Goal: Information Seeking & Learning: Learn about a topic

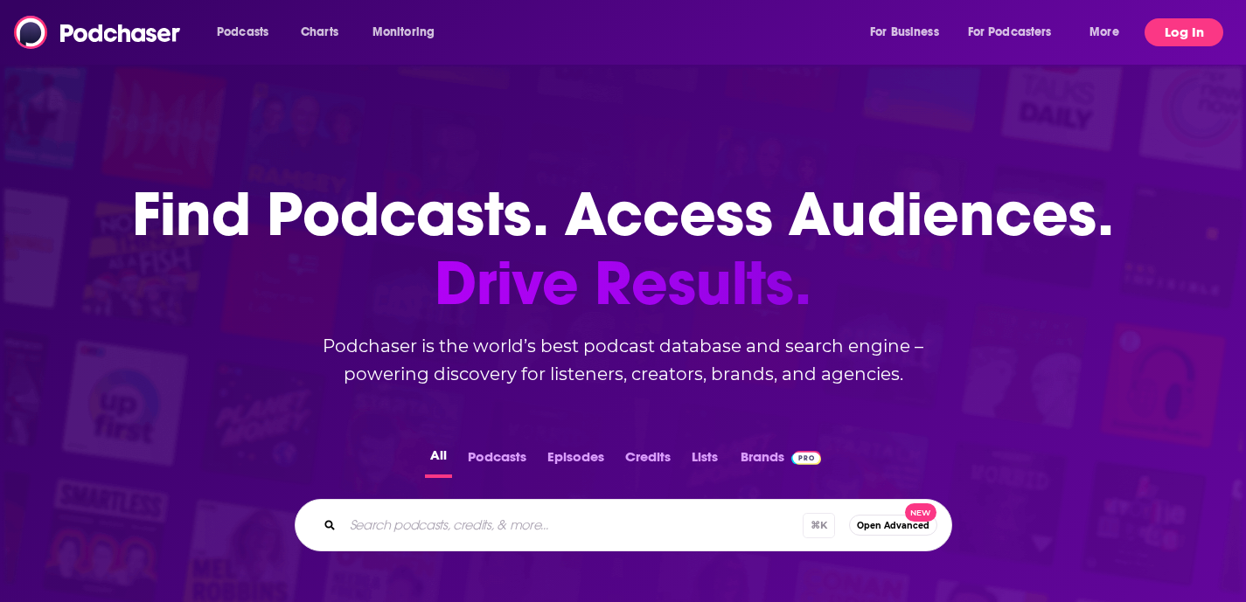
click at [1198, 37] on button "Log In" at bounding box center [1184, 32] width 79 height 28
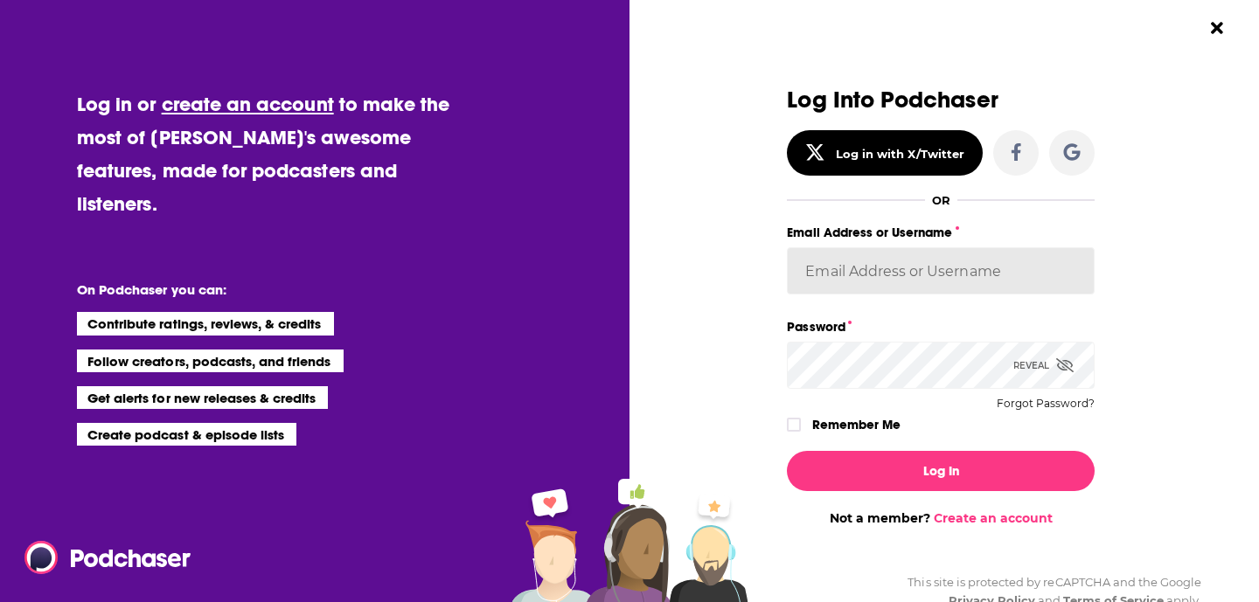
type input "[EMAIL_ADDRESS][DOMAIN_NAME]"
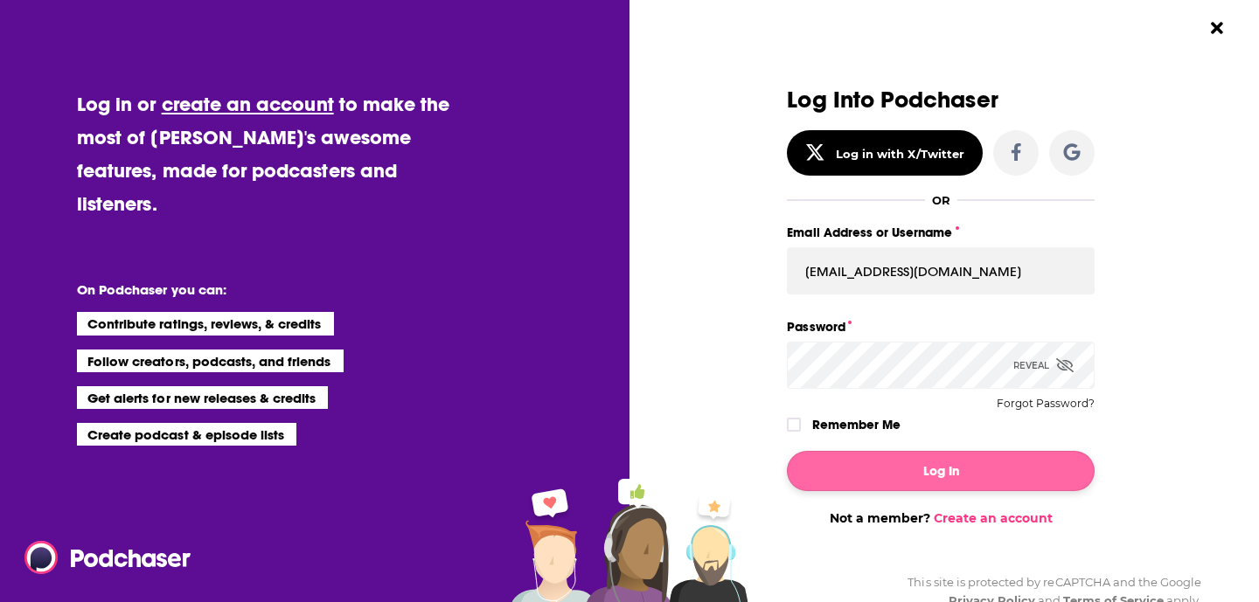
click at [940, 484] on button "Log In" at bounding box center [941, 471] width 308 height 40
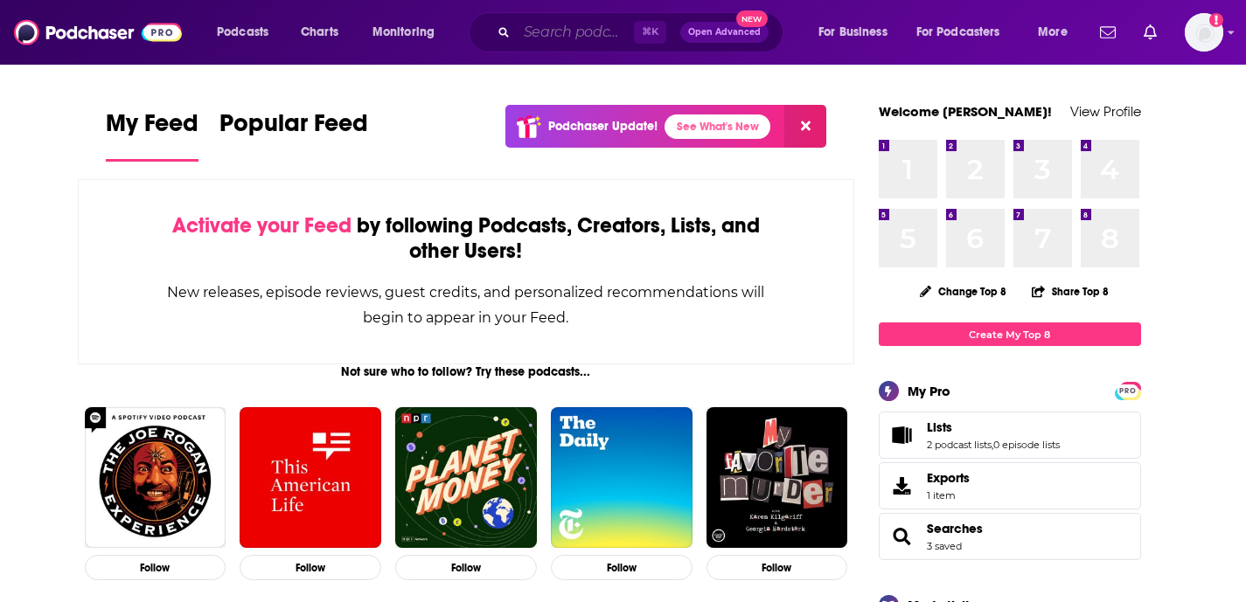
click at [552, 24] on input "Search podcasts, credits, & more..." at bounding box center [575, 32] width 117 height 28
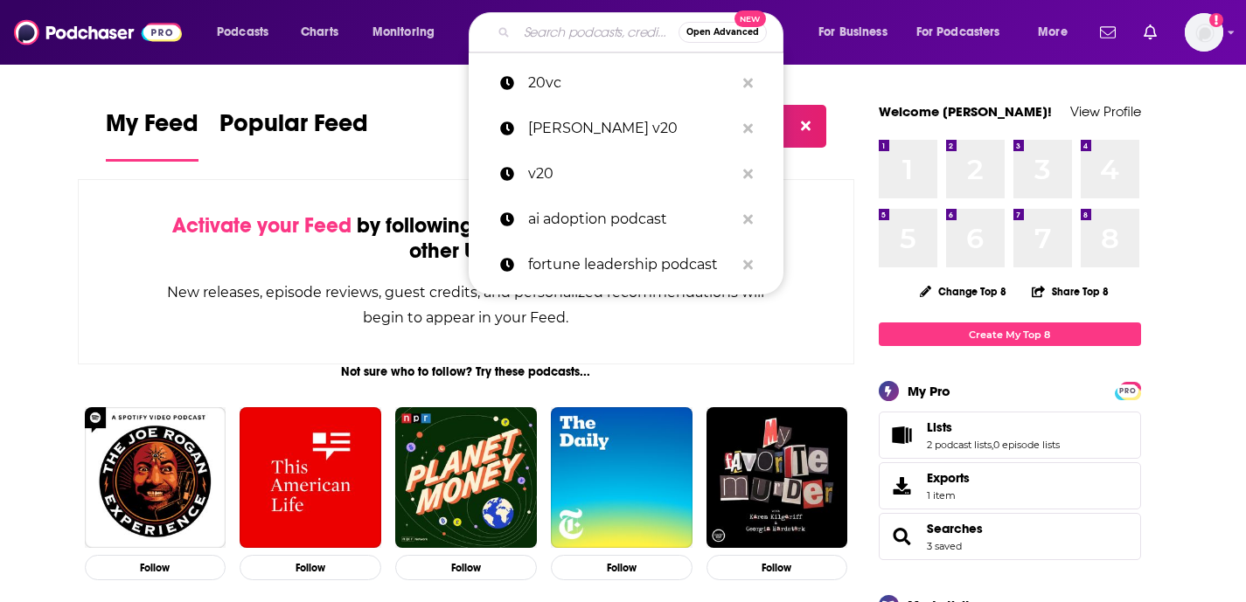
paste input "11.FS"
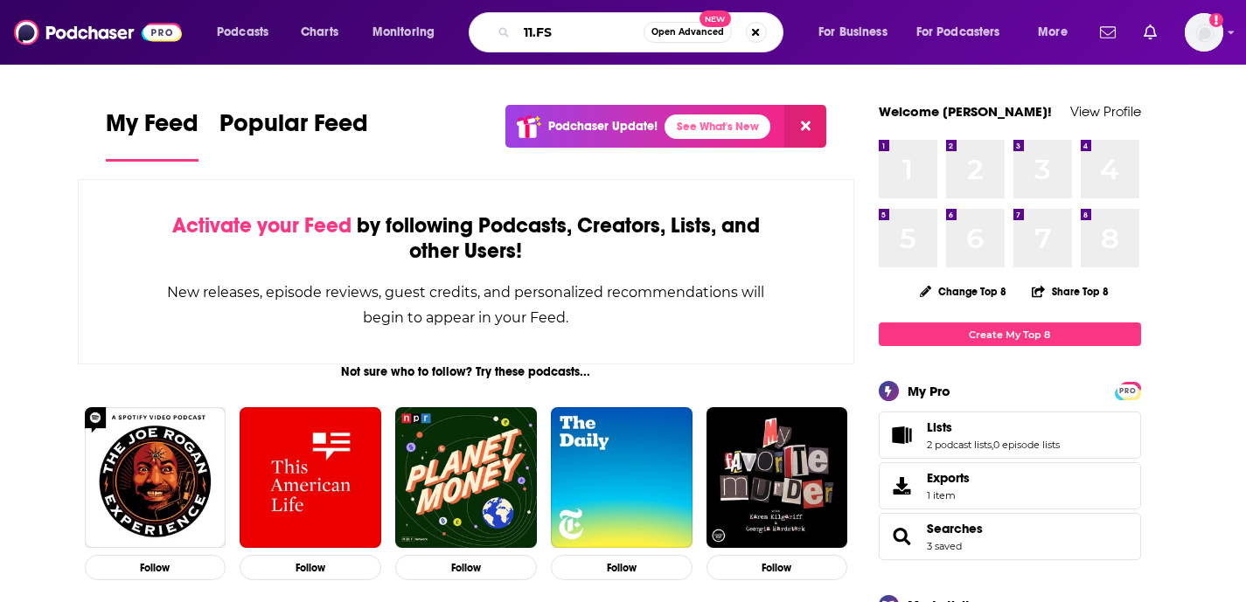
type input "11.FS"
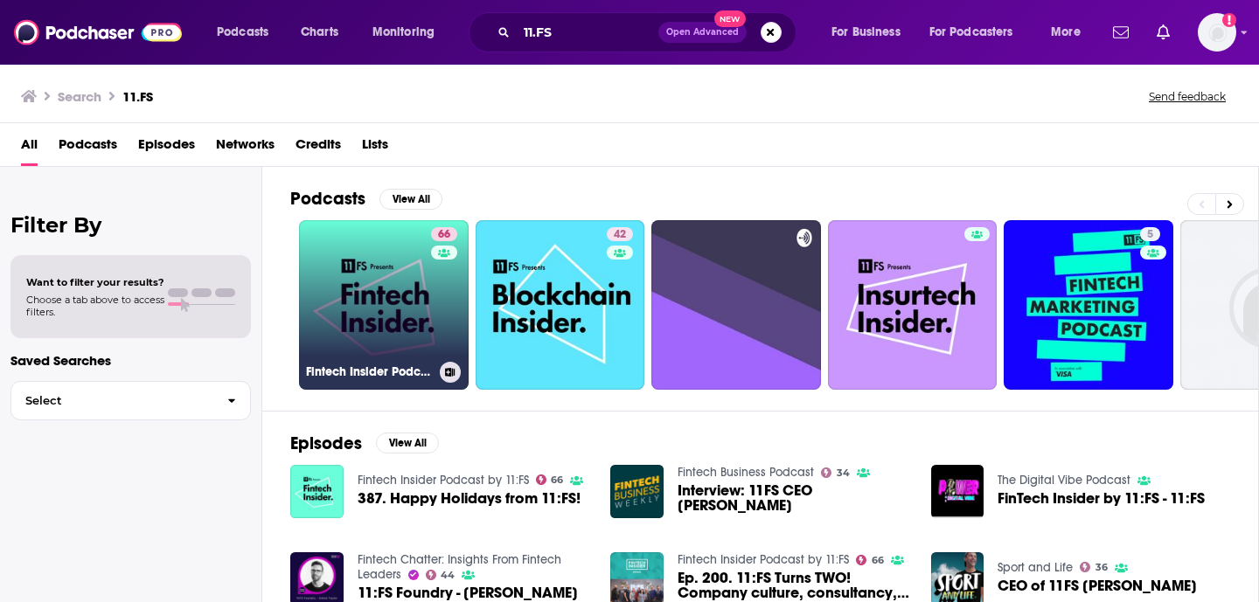
click at [419, 275] on link "66 Fintech Insider Podcast by 11:FS" at bounding box center [384, 305] width 170 height 170
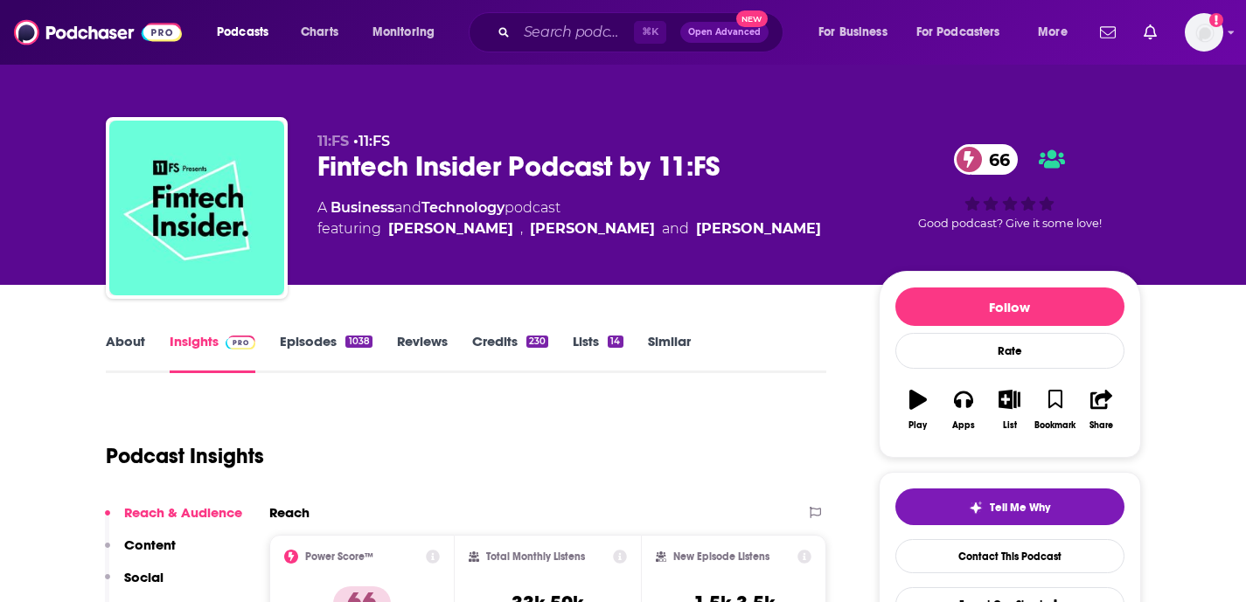
scroll to position [1, 0]
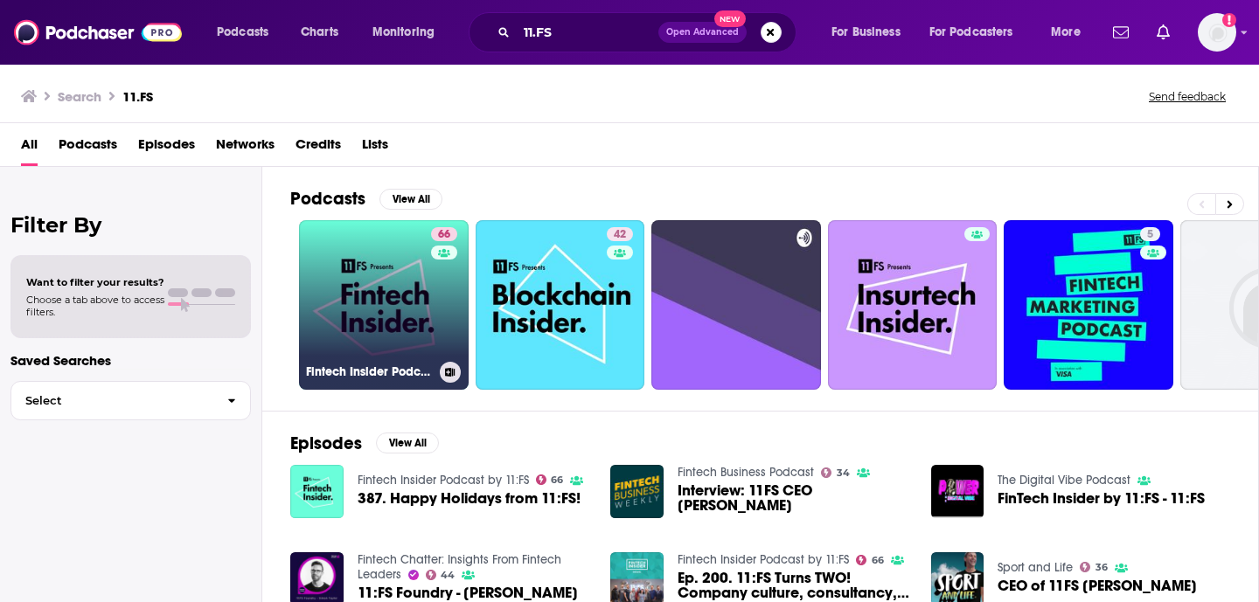
click at [361, 334] on link "66 Fintech Insider Podcast by 11:FS" at bounding box center [384, 305] width 170 height 170
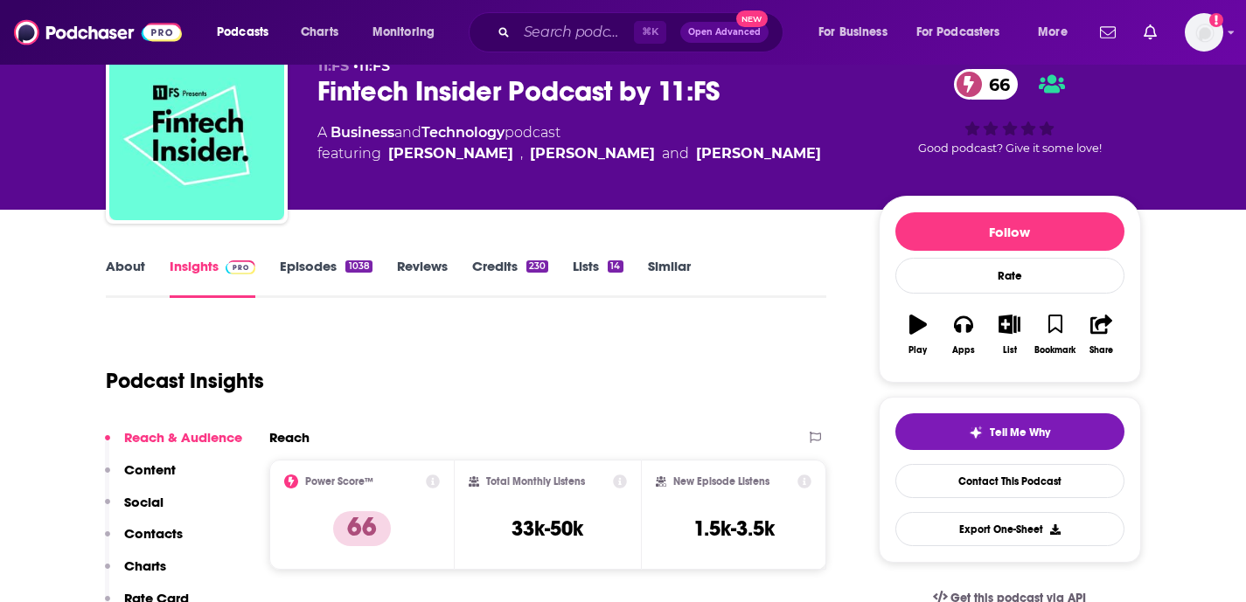
scroll to position [90, 0]
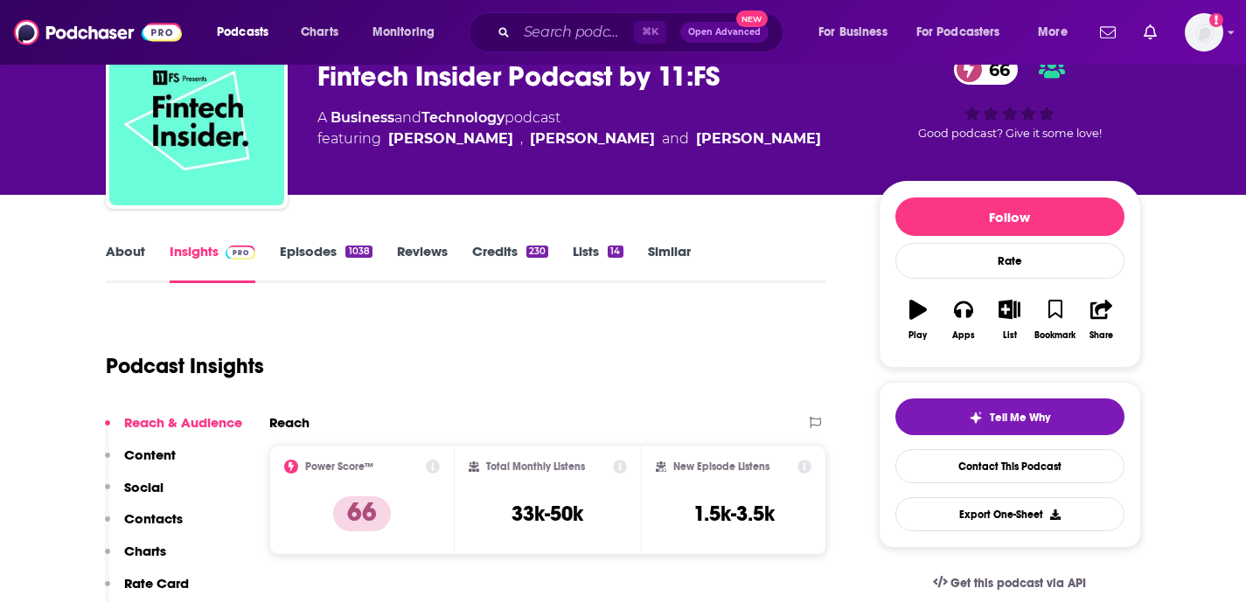
click at [403, 248] on link "Reviews" at bounding box center [422, 263] width 51 height 40
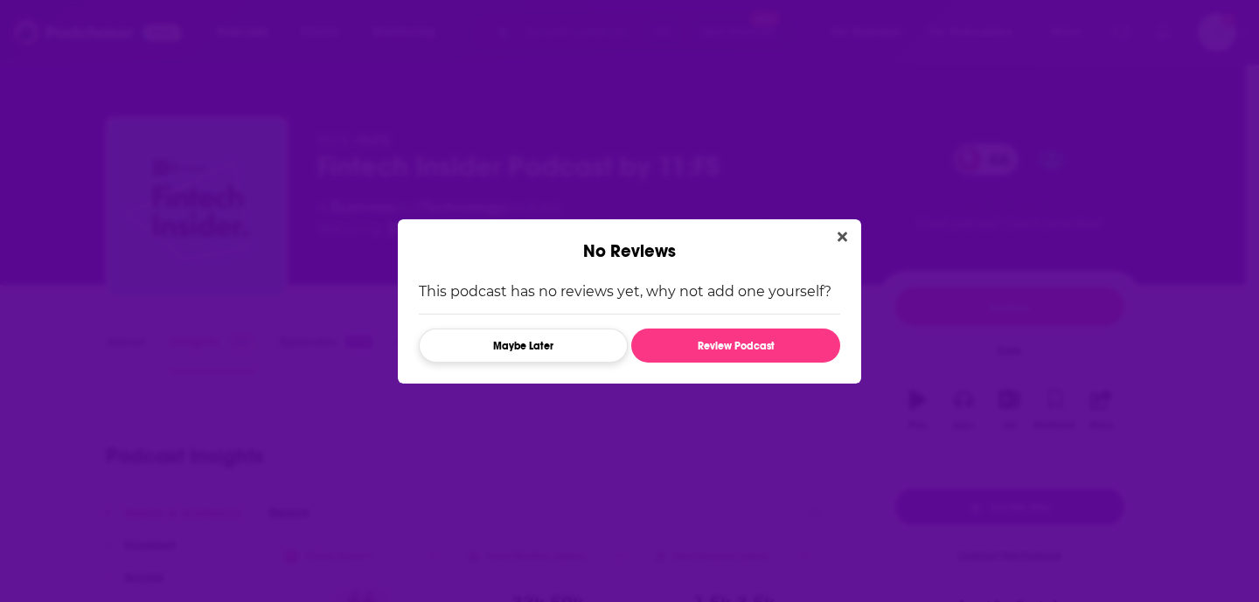
click at [575, 353] on button "Maybe Later" at bounding box center [523, 346] width 209 height 34
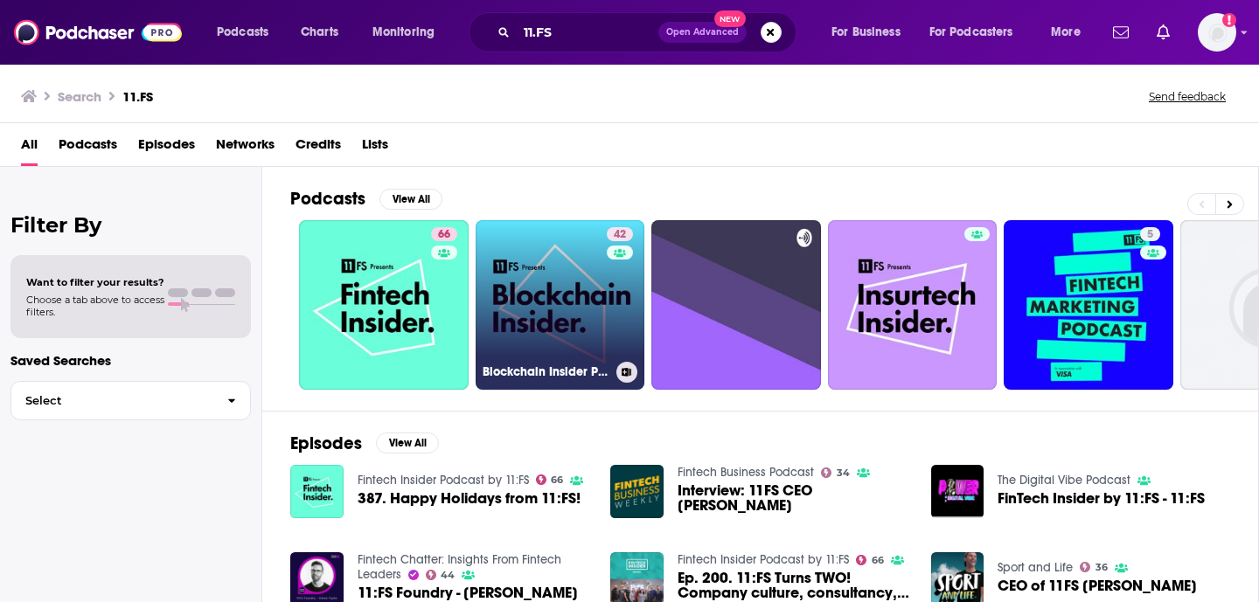
click at [581, 329] on link "42 Blockchain Insider Podcast by 11:FS" at bounding box center [561, 305] width 170 height 170
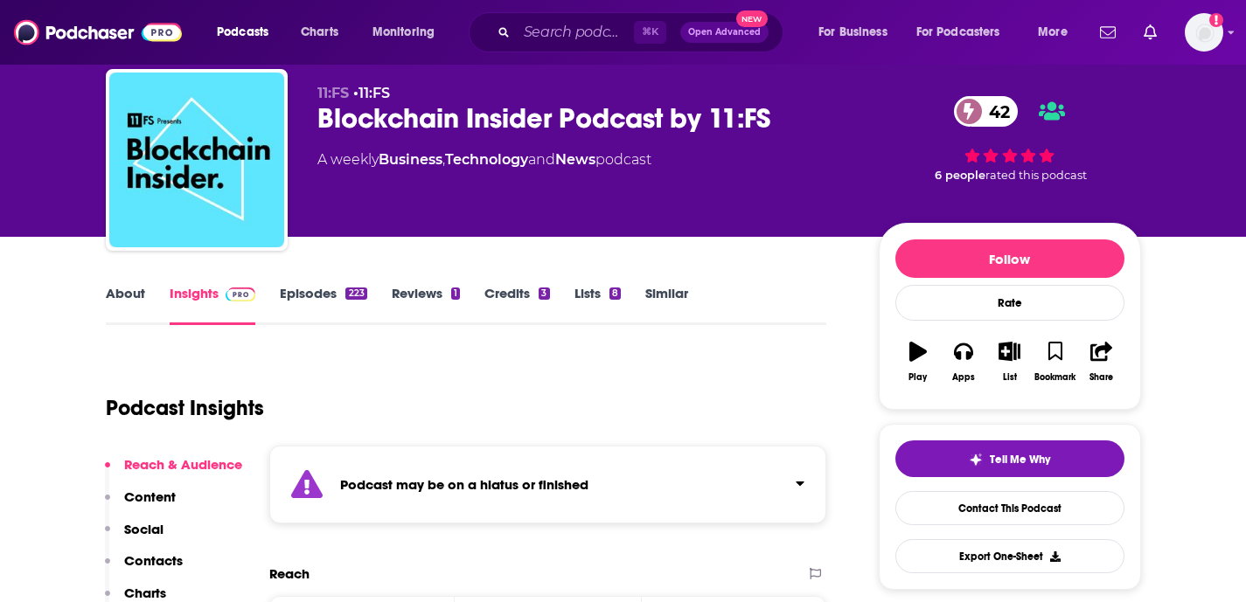
scroll to position [52, 0]
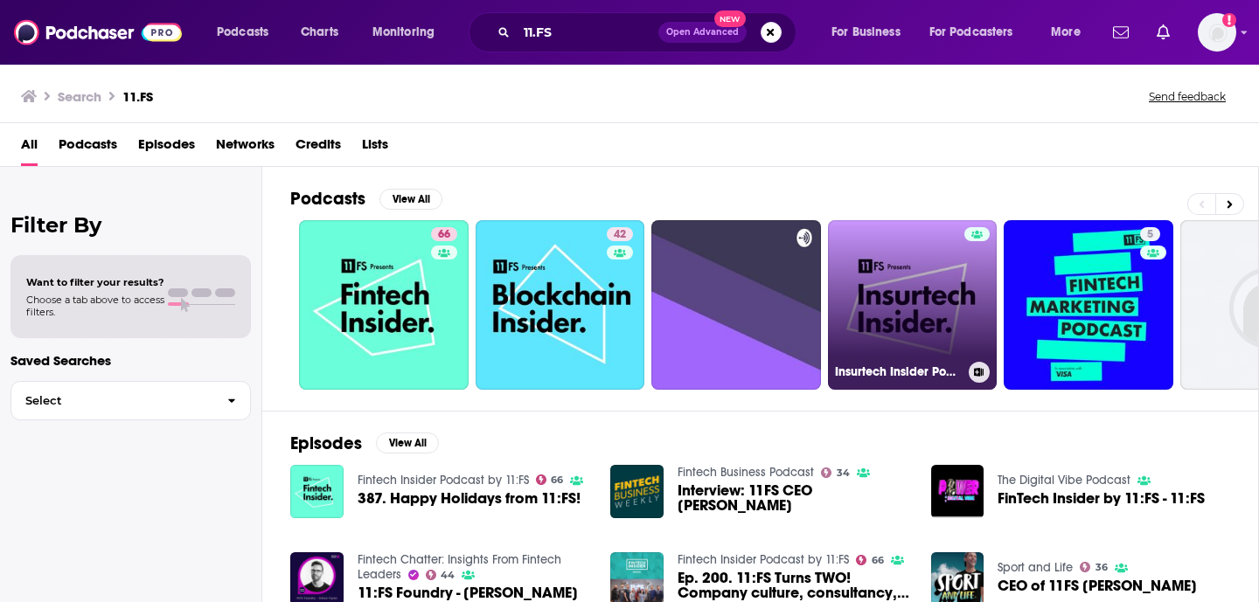
click at [893, 343] on link "Insurtech Insider Podcast by 11:FS" at bounding box center [913, 305] width 170 height 170
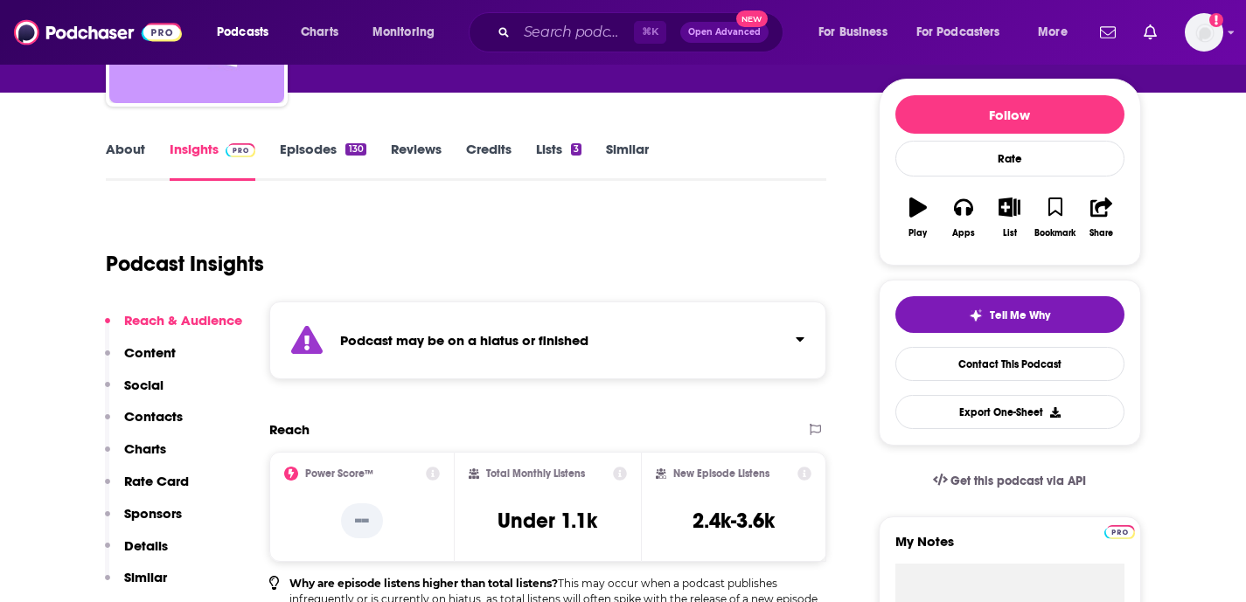
scroll to position [215, 0]
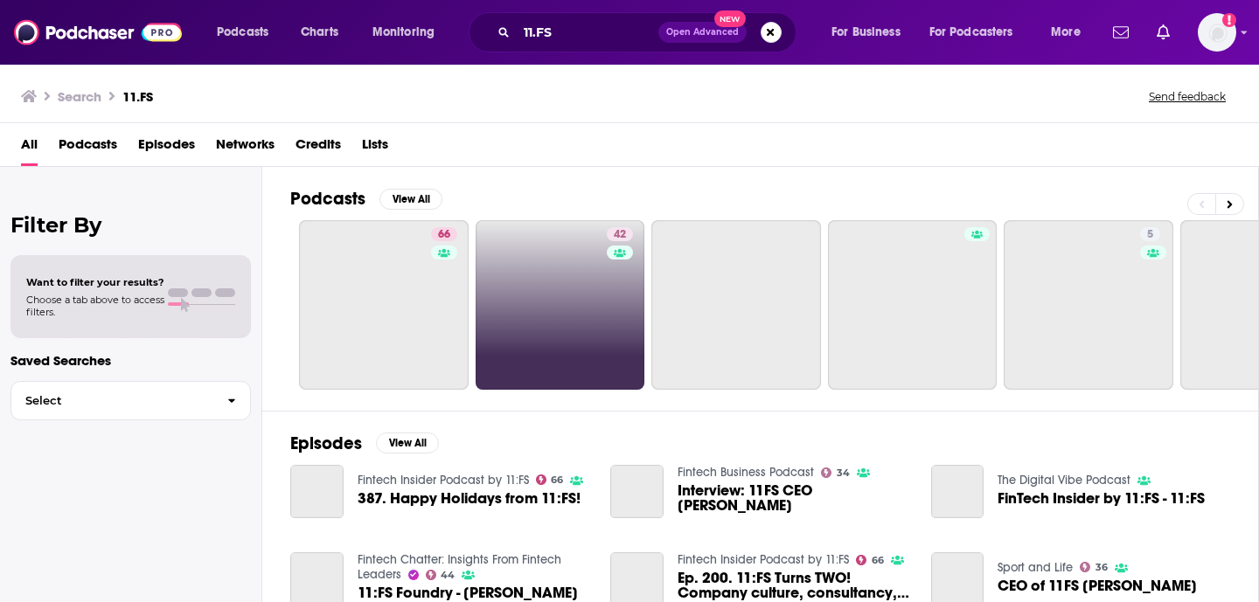
click at [537, 327] on link "42" at bounding box center [561, 305] width 170 height 170
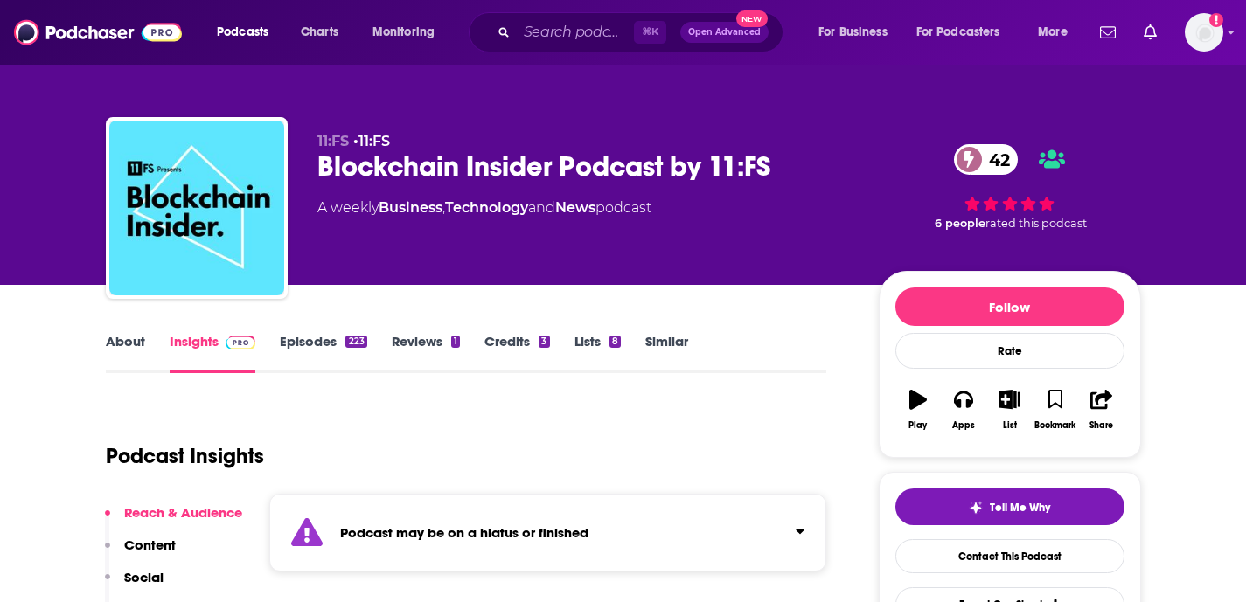
scroll to position [249, 0]
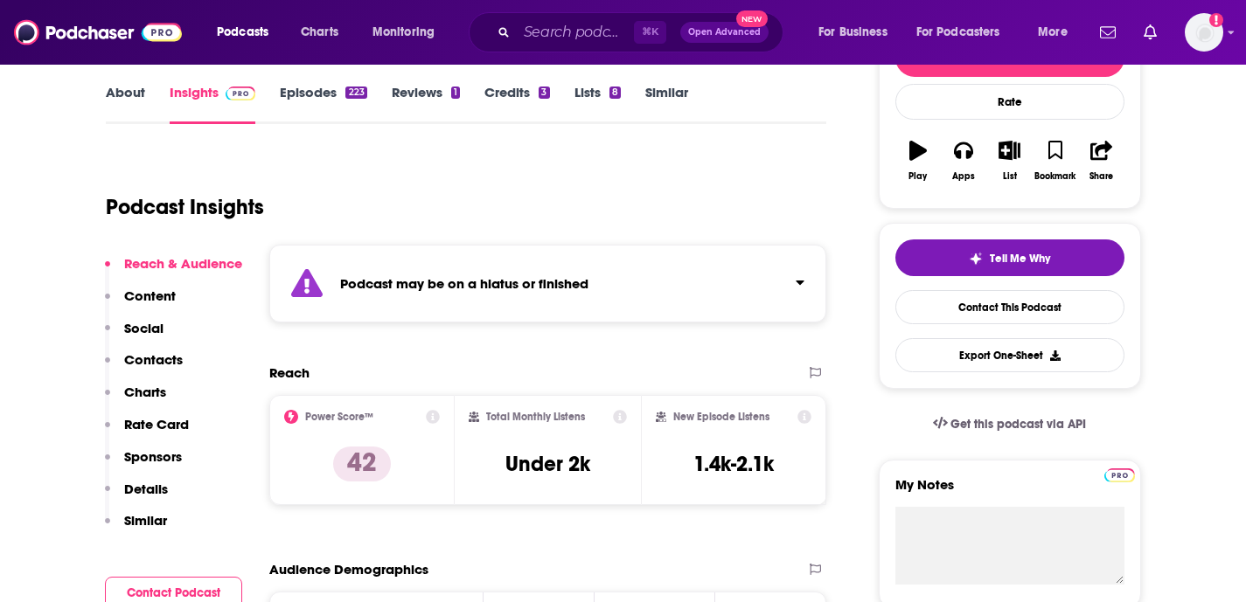
click at [651, 280] on div "Podcast may be on a hiatus or finished" at bounding box center [548, 284] width 558 height 78
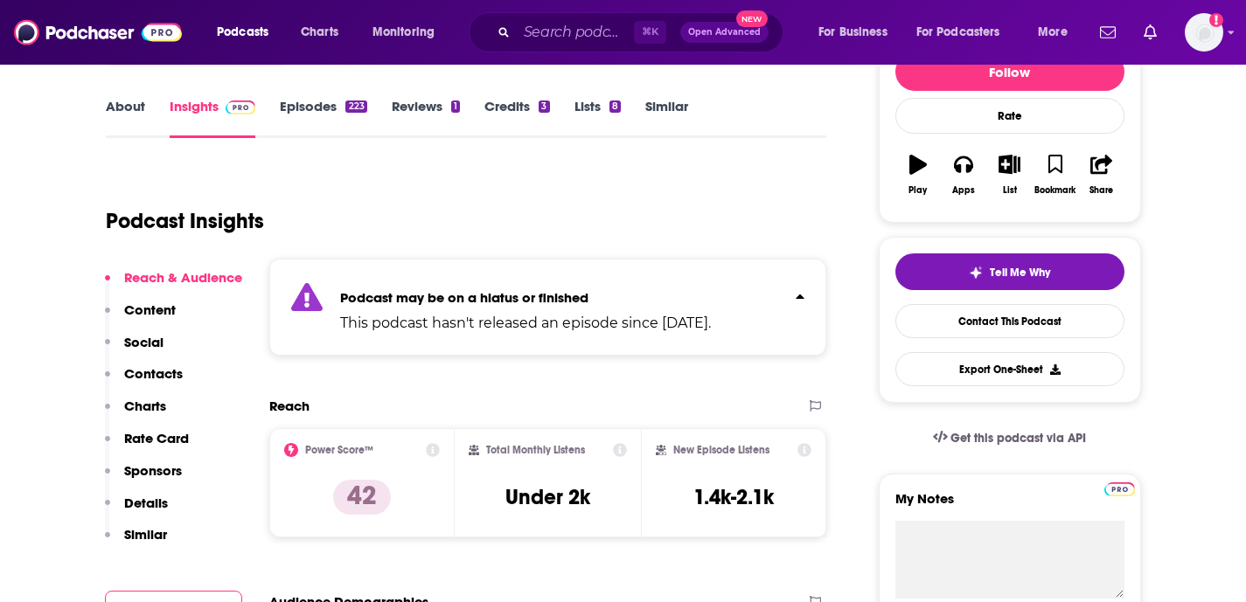
scroll to position [236, 0]
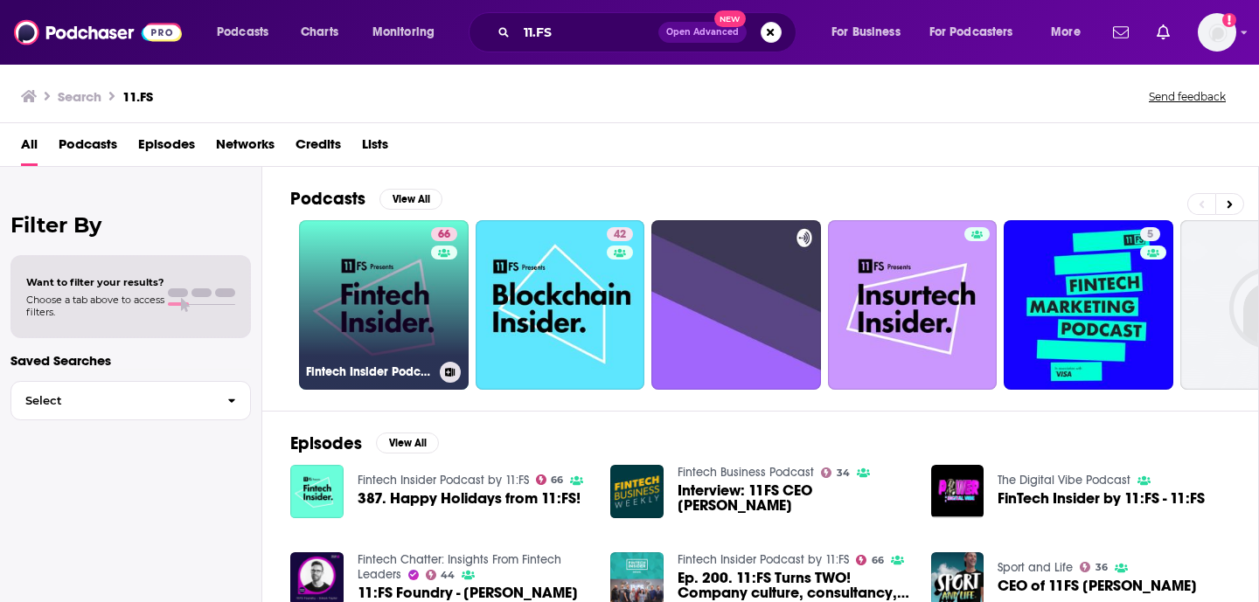
click at [397, 300] on link "66 Fintech Insider Podcast by 11:FS" at bounding box center [384, 305] width 170 height 170
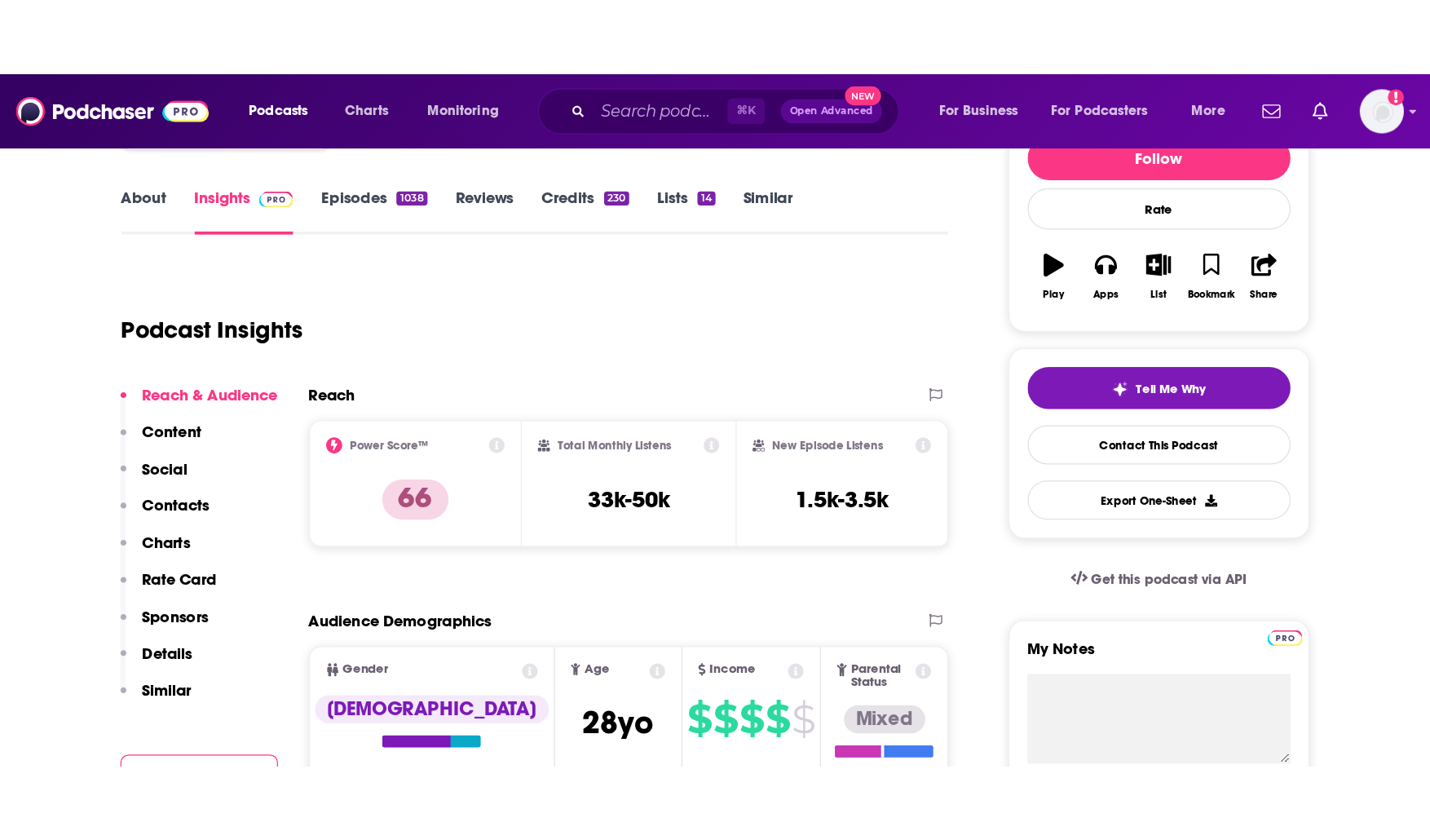
scroll to position [217, 0]
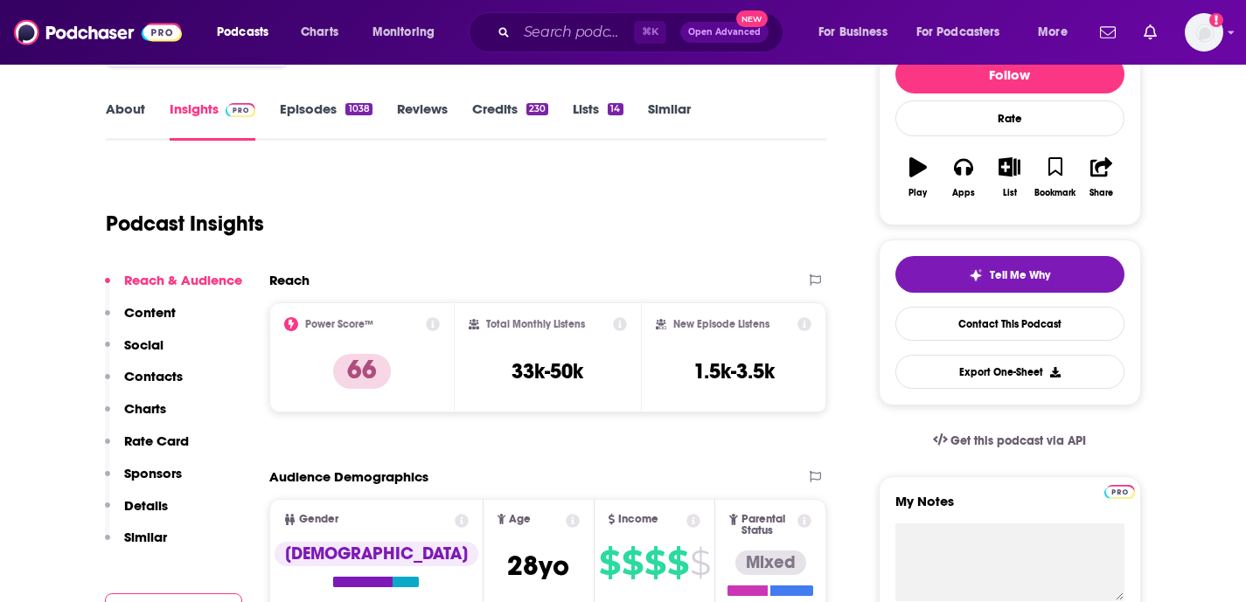
click at [620, 325] on icon at bounding box center [620, 324] width 14 height 14
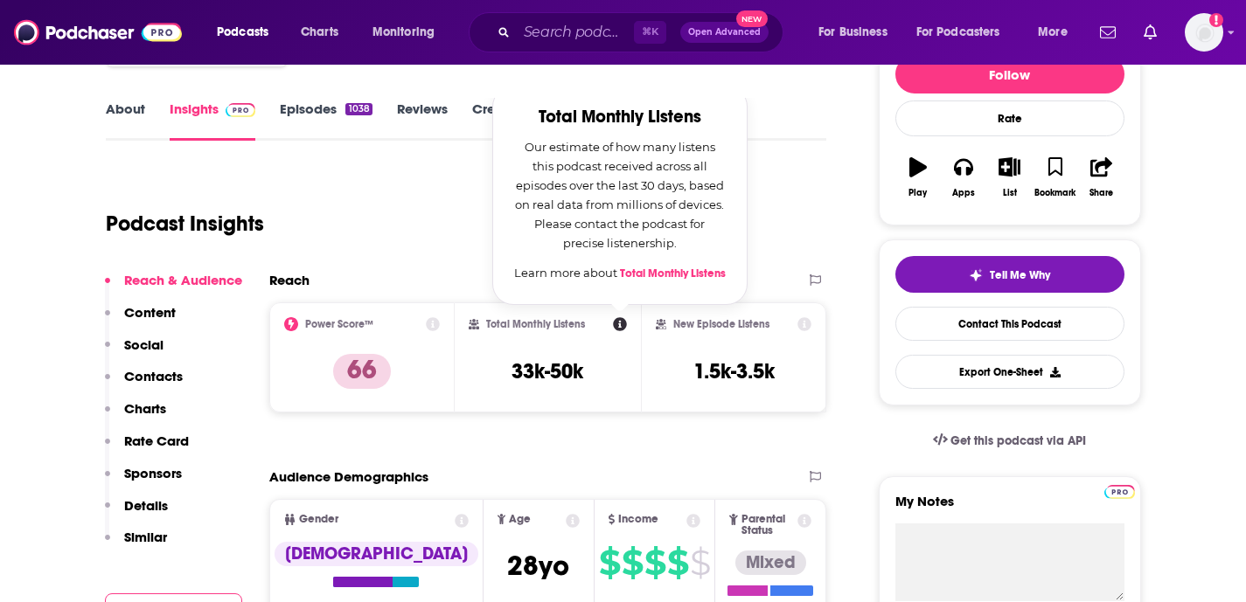
click at [813, 319] on div "New Episode Listens 1.5k-3.5k" at bounding box center [734, 358] width 186 height 110
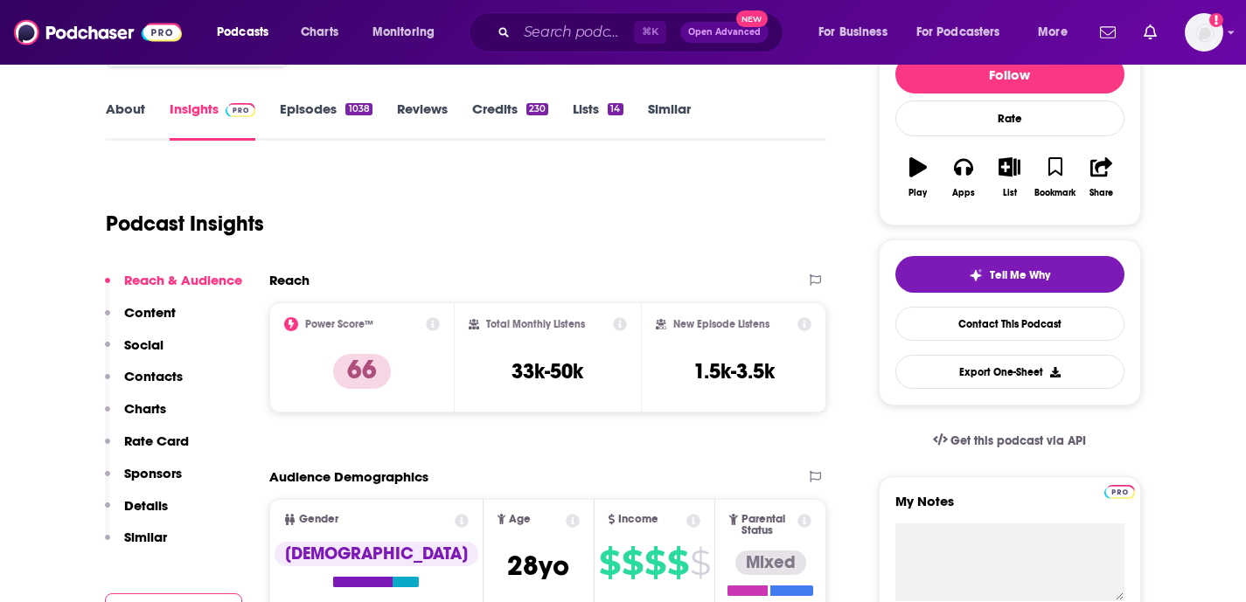
click at [806, 324] on icon at bounding box center [805, 324] width 14 height 14
